Goal: Complete application form

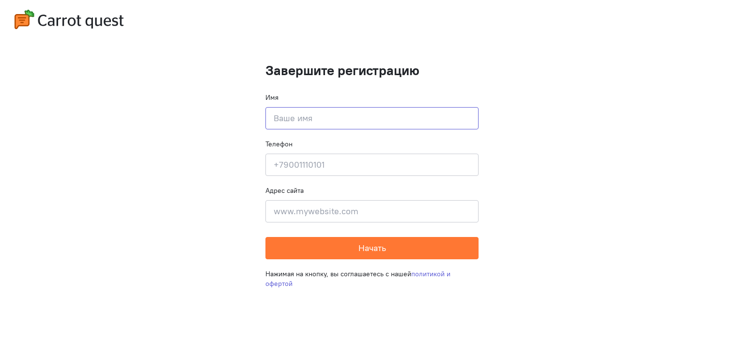
click at [357, 124] on input at bounding box center [371, 118] width 213 height 22
type input "[PERSON_NAME]"
click at [384, 156] on input at bounding box center [371, 165] width 213 height 22
type input "9529040918"
click at [358, 210] on input at bounding box center [371, 211] width 213 height 22
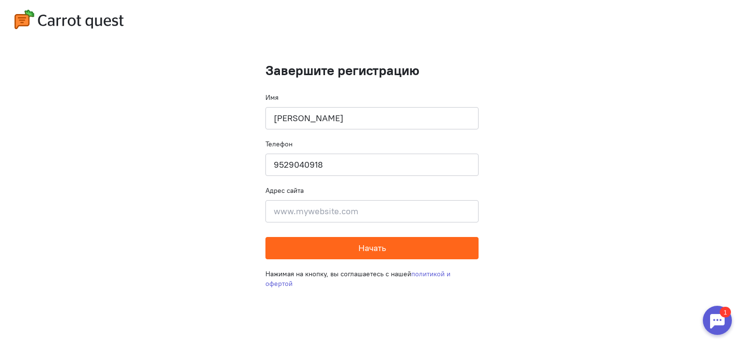
click at [345, 246] on button "Начать" at bounding box center [371, 248] width 213 height 22
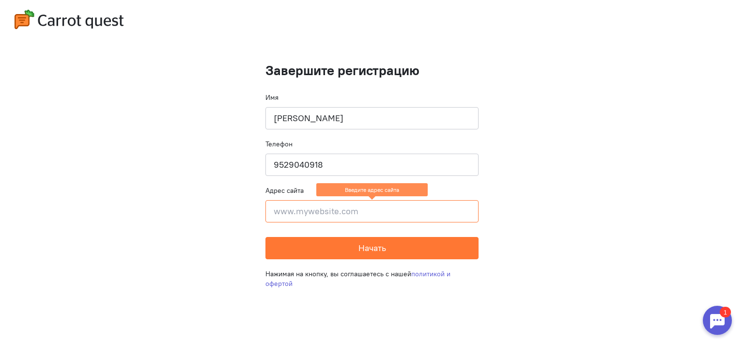
click at [338, 213] on input at bounding box center [371, 211] width 213 height 22
